Goal: Transaction & Acquisition: Purchase product/service

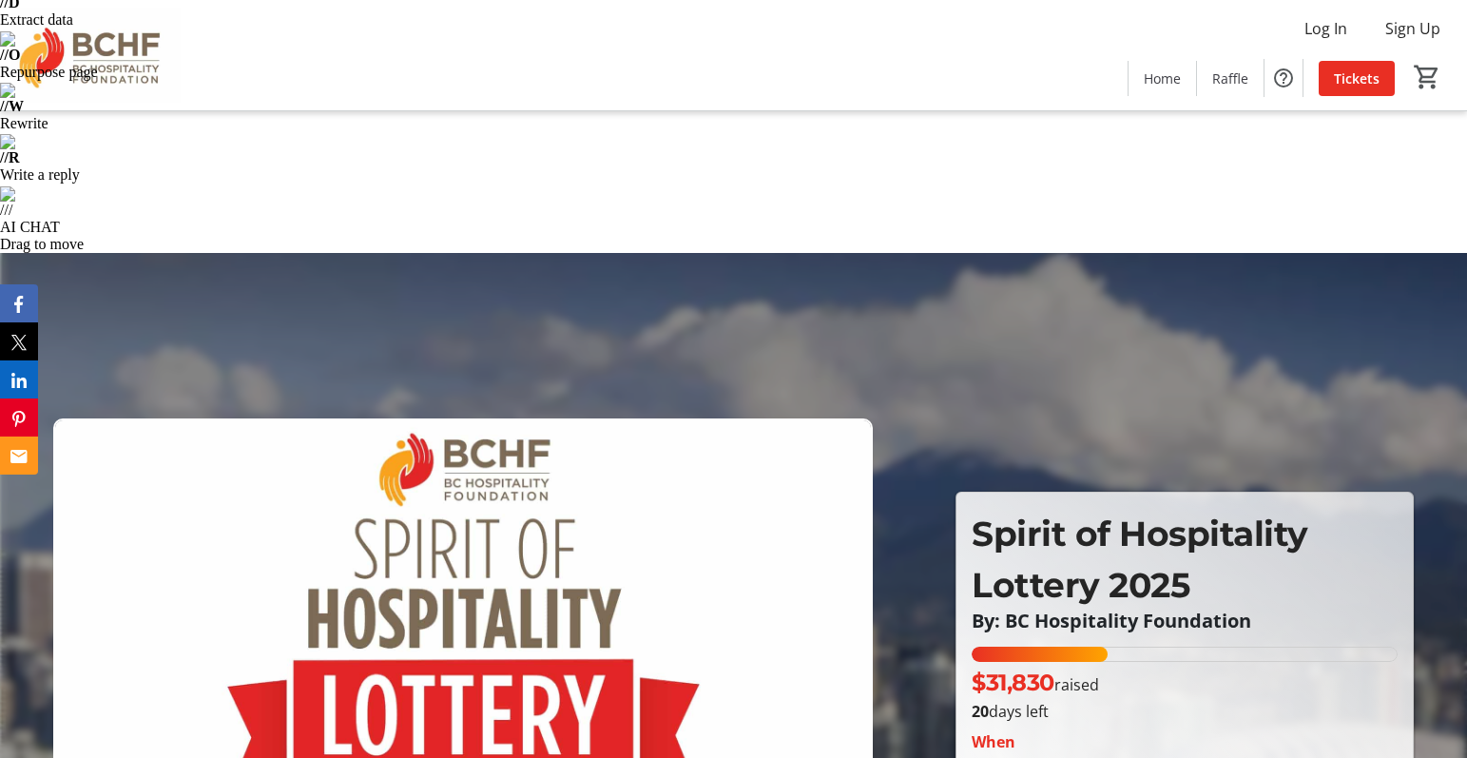
scroll to position [645, 0]
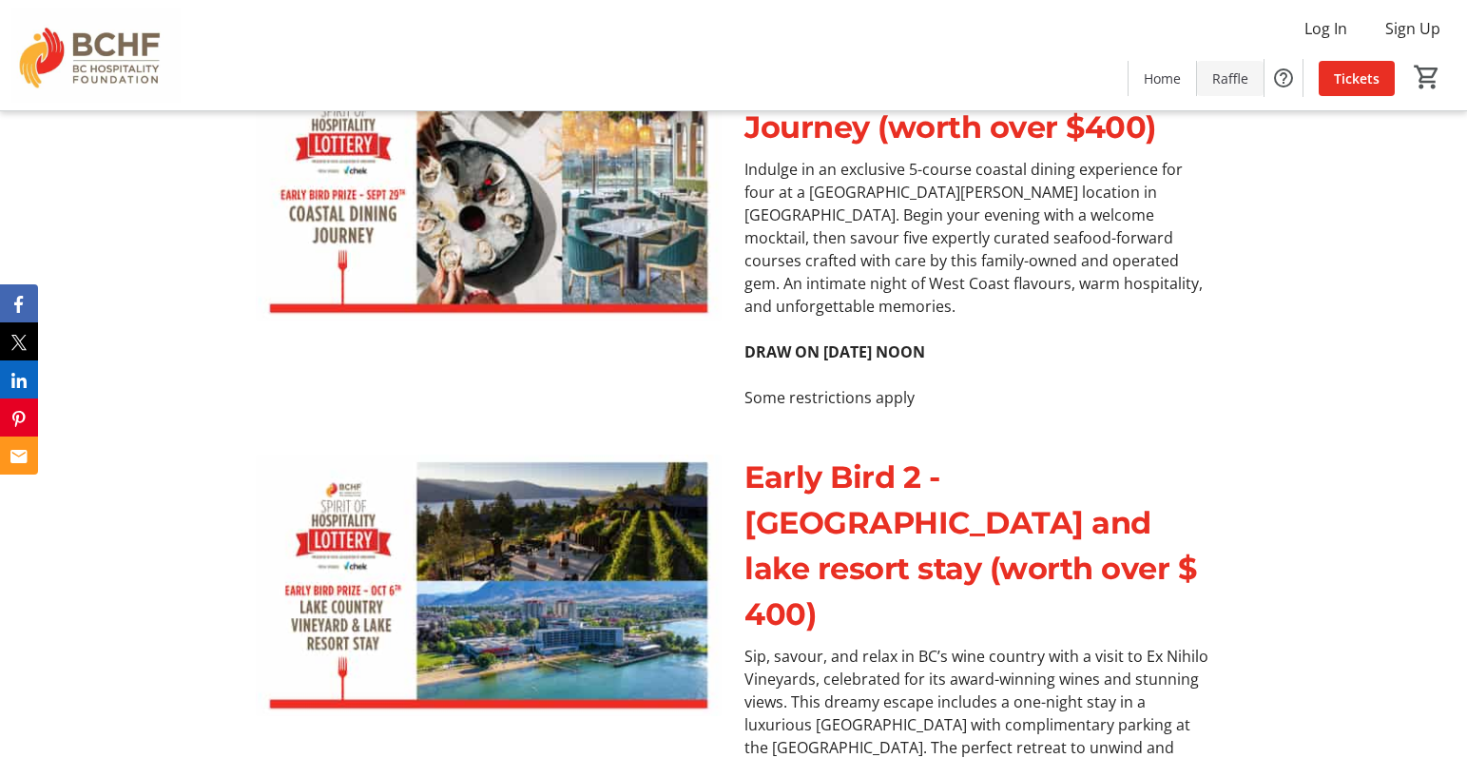
click at [1221, 86] on span "Raffle" at bounding box center [1230, 78] width 36 height 20
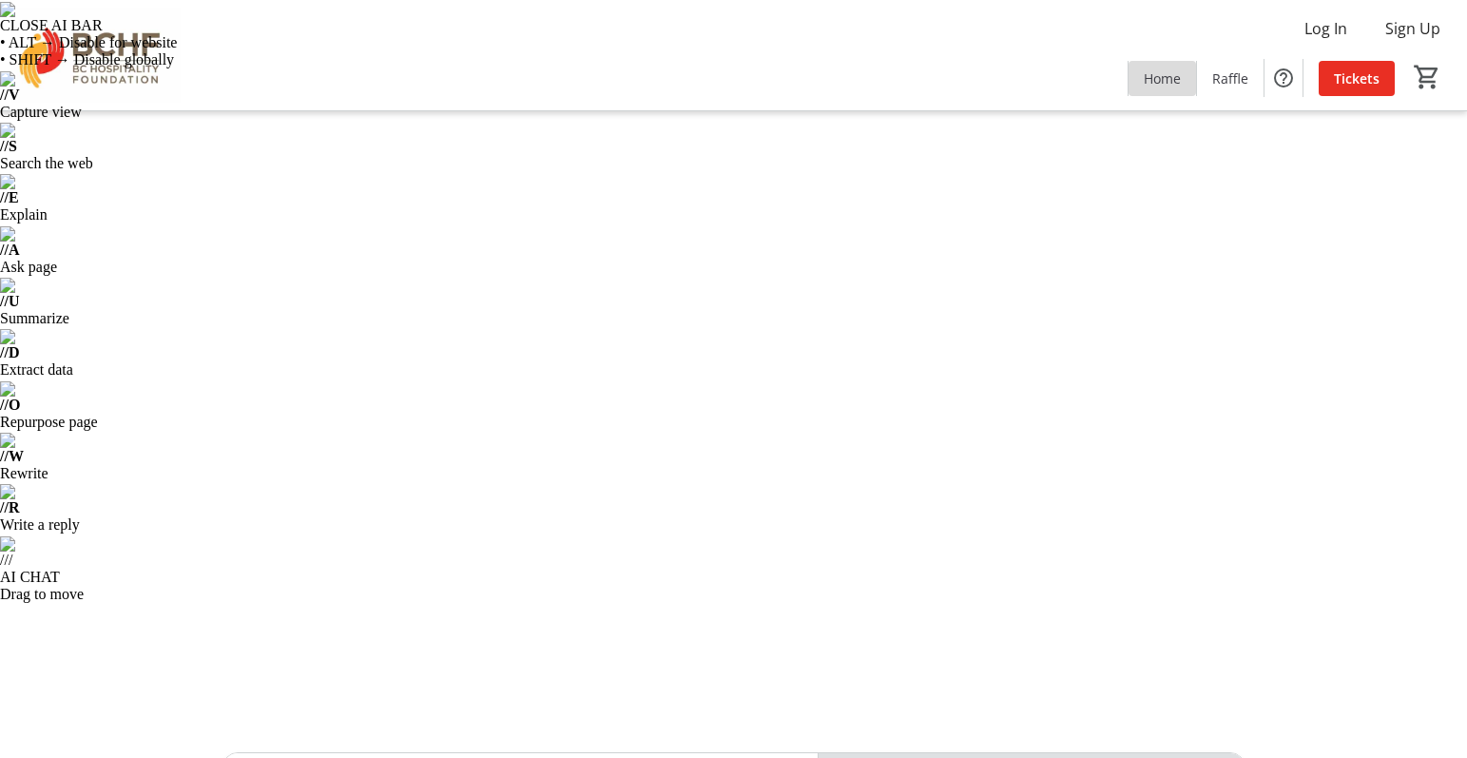
click at [1176, 91] on span at bounding box center [1161, 78] width 67 height 46
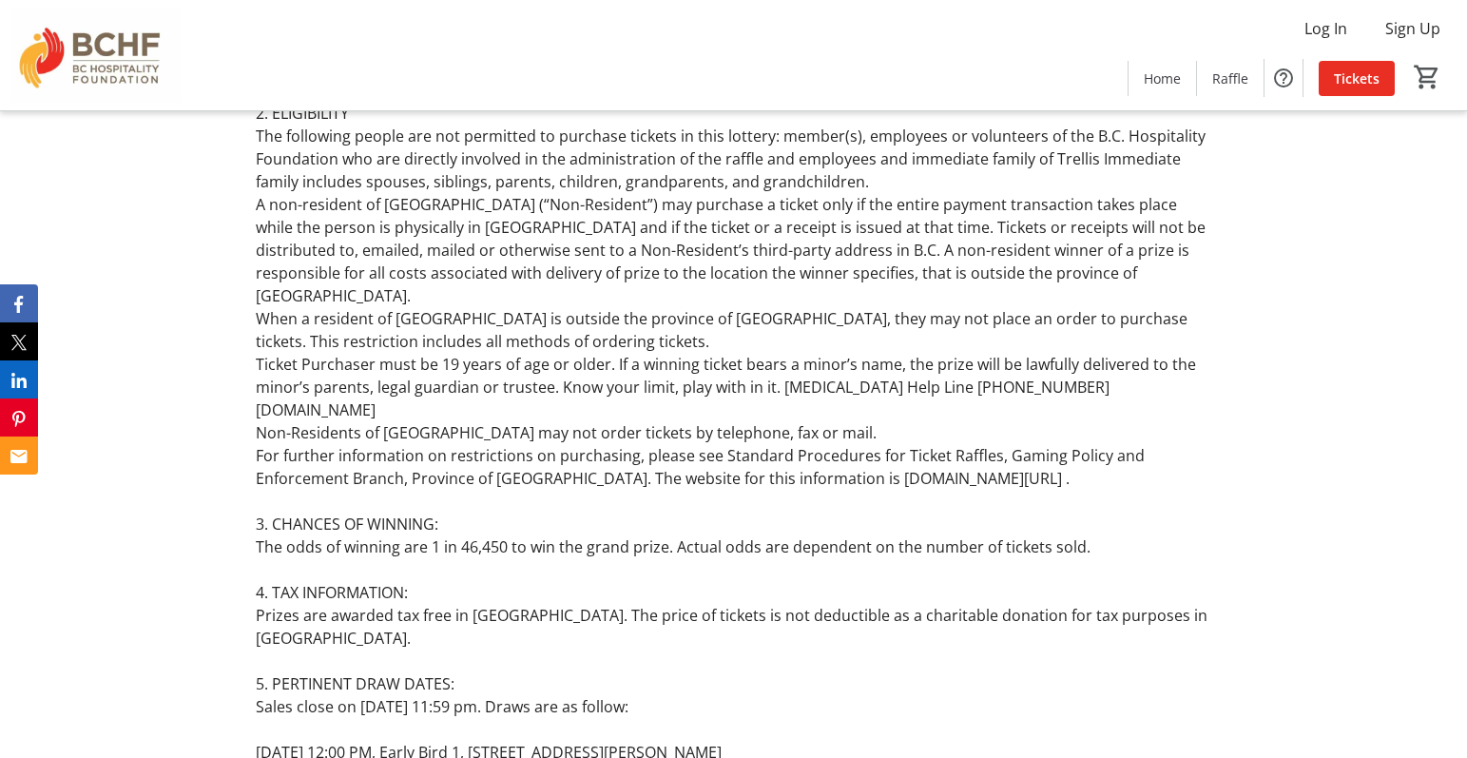
scroll to position [10221, 0]
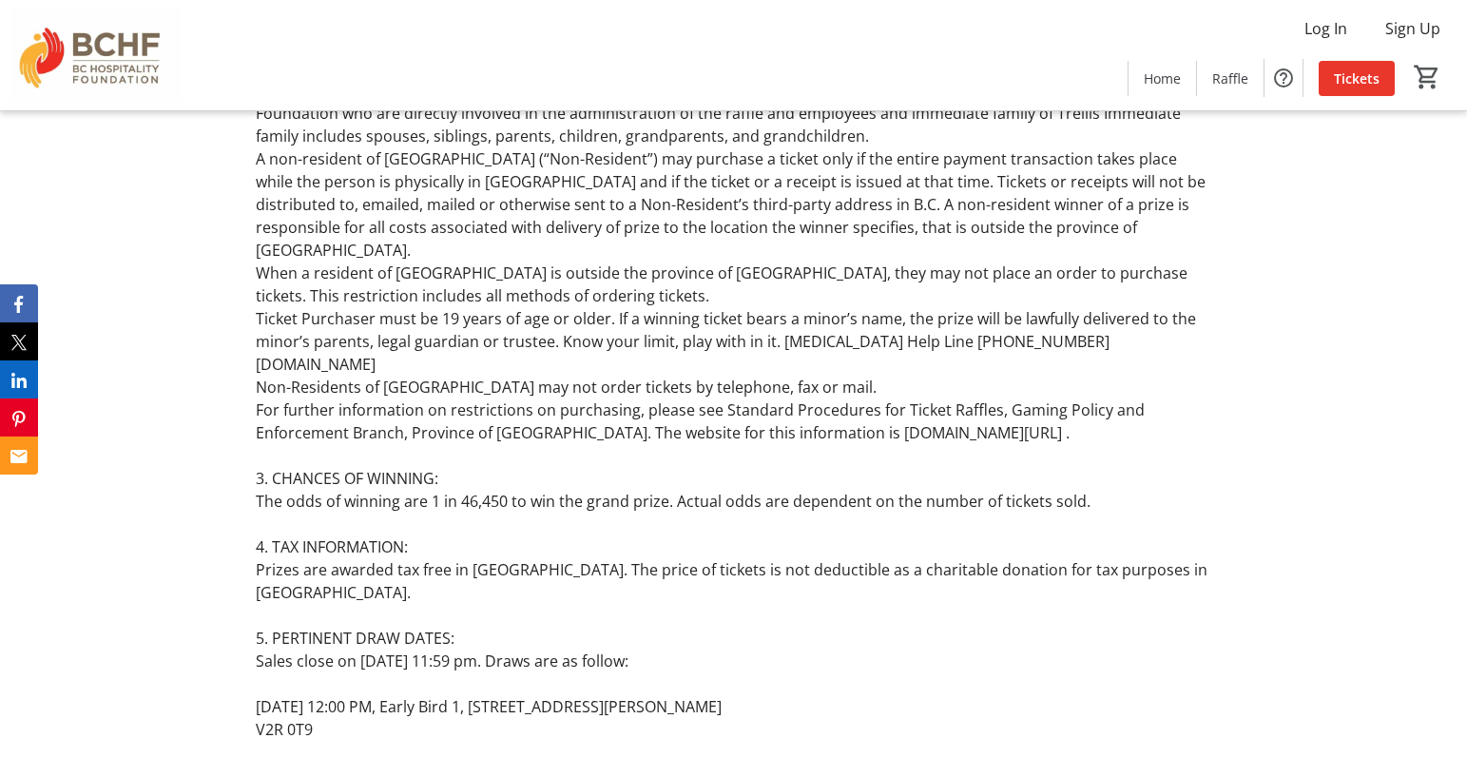
click at [1364, 89] on span at bounding box center [1356, 78] width 76 height 46
